Goal: Information Seeking & Learning: Learn about a topic

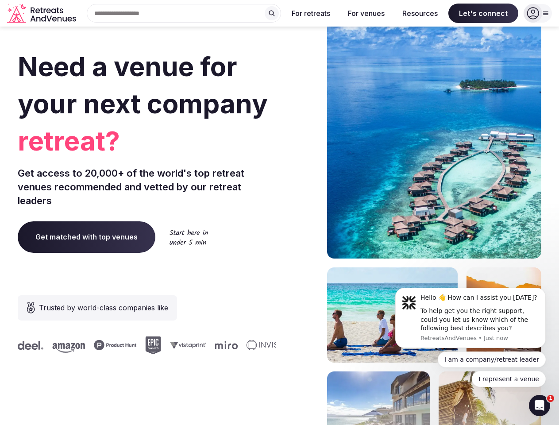
click at [279, 213] on div "Need a venue for your next company retreat? Get access to 20,000+ of the world'…" at bounding box center [280, 265] width 524 height 534
click at [184, 13] on div "Search Popular Destinations [GEOGRAPHIC_DATA], [GEOGRAPHIC_DATA] [GEOGRAPHIC_DA…" at bounding box center [180, 13] width 201 height 19
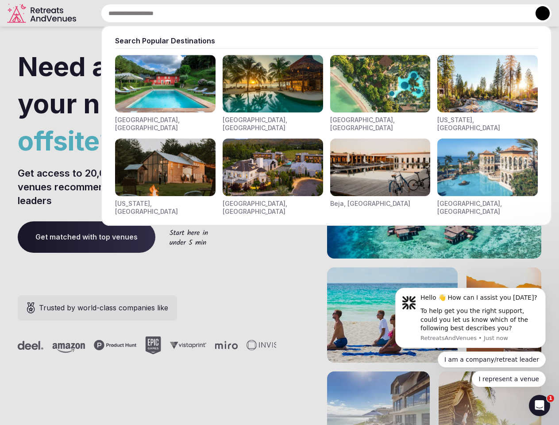
click at [272, 13] on input "text" at bounding box center [326, 13] width 451 height 19
click at [311, 13] on input "text" at bounding box center [326, 13] width 451 height 19
click at [366, 13] on input "text" at bounding box center [326, 13] width 451 height 19
click at [420, 13] on input "text" at bounding box center [326, 13] width 451 height 19
click at [483, 13] on input "text" at bounding box center [326, 13] width 451 height 19
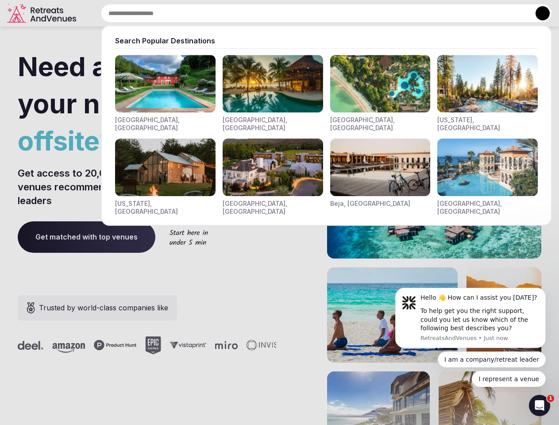
click at [538, 13] on button at bounding box center [543, 13] width 14 height 14
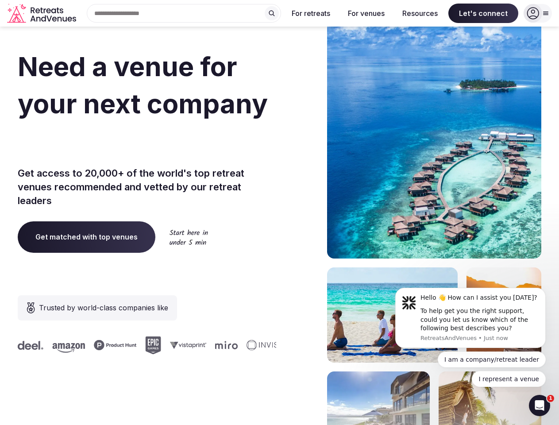
click at [471, 318] on div "To help get you the right support, could you let us know which of the following…" at bounding box center [480, 320] width 119 height 26
